Goal: Task Accomplishment & Management: Use online tool/utility

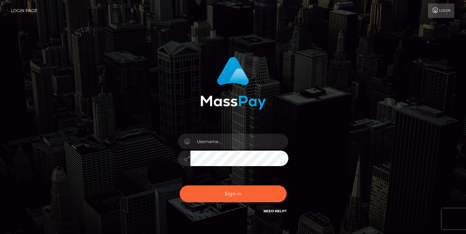
type input "[EMAIL_ADDRESS][DOMAIN_NAME]"
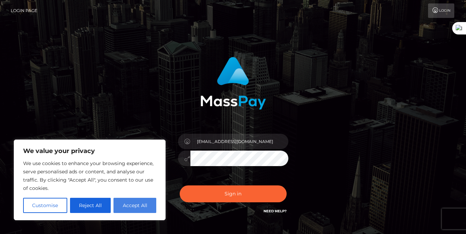
click at [133, 203] on button "Accept All" at bounding box center [134, 205] width 43 height 15
checkbox input "true"
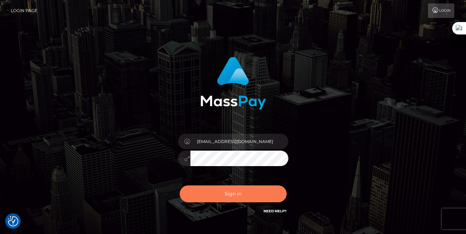
click at [223, 191] on button "Sign in" at bounding box center [233, 193] width 107 height 17
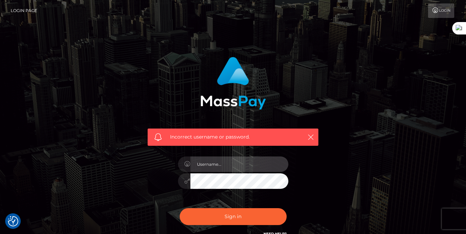
click at [239, 166] on input "text" at bounding box center [239, 164] width 98 height 16
type input "[EMAIL_ADDRESS][DOMAIN_NAME]"
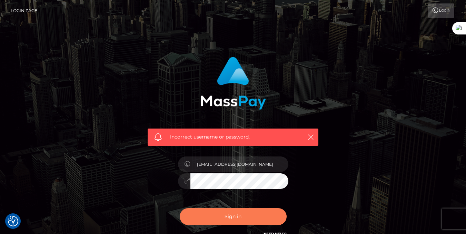
click at [237, 220] on button "Sign in" at bounding box center [233, 216] width 107 height 17
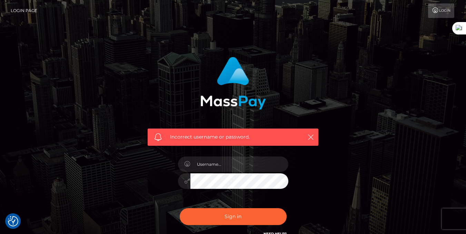
click at [445, 8] on link "Login" at bounding box center [441, 10] width 26 height 14
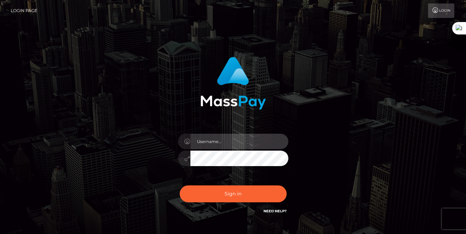
click at [235, 143] on input "text" at bounding box center [239, 142] width 98 height 16
type input "[EMAIL_ADDRESS][DOMAIN_NAME]"
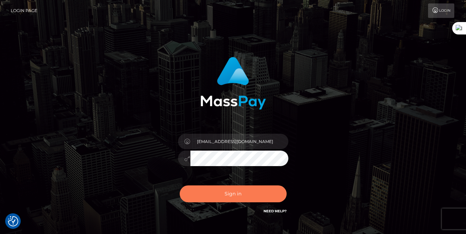
click at [231, 195] on button "Sign in" at bounding box center [233, 193] width 107 height 17
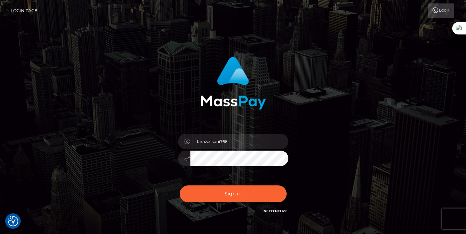
type input "farazaskani766"
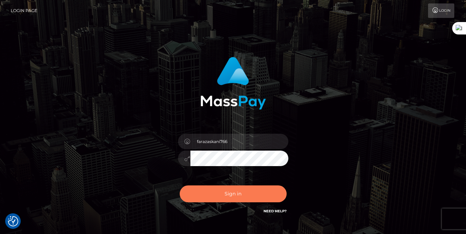
click at [232, 193] on button "Sign in" at bounding box center [233, 193] width 107 height 17
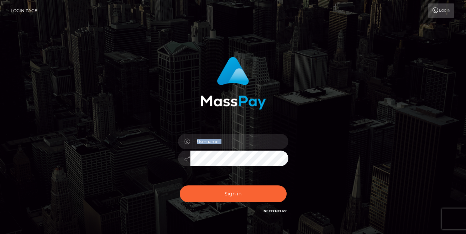
click at [300, 122] on div "Sign in" at bounding box center [232, 136] width 181 height 169
click at [438, 11] on link "Login" at bounding box center [441, 10] width 26 height 14
click at [30, 10] on link "Login Page" at bounding box center [24, 10] width 27 height 14
type input "[EMAIL_ADDRESS][DOMAIN_NAME]"
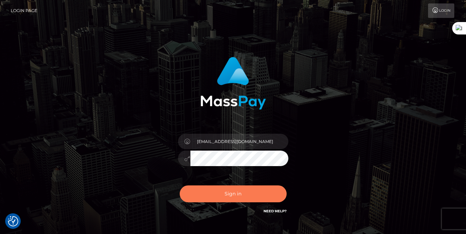
click at [242, 196] on button "Sign in" at bounding box center [233, 193] width 107 height 17
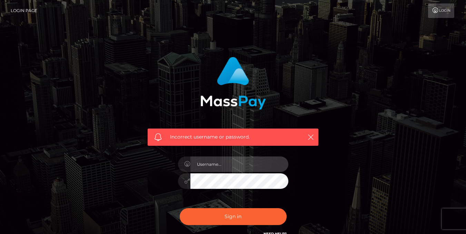
click at [229, 162] on input "text" at bounding box center [239, 164] width 98 height 16
click at [205, 164] on input "text" at bounding box center [239, 164] width 98 height 16
